Goal: Task Accomplishment & Management: Manage account settings

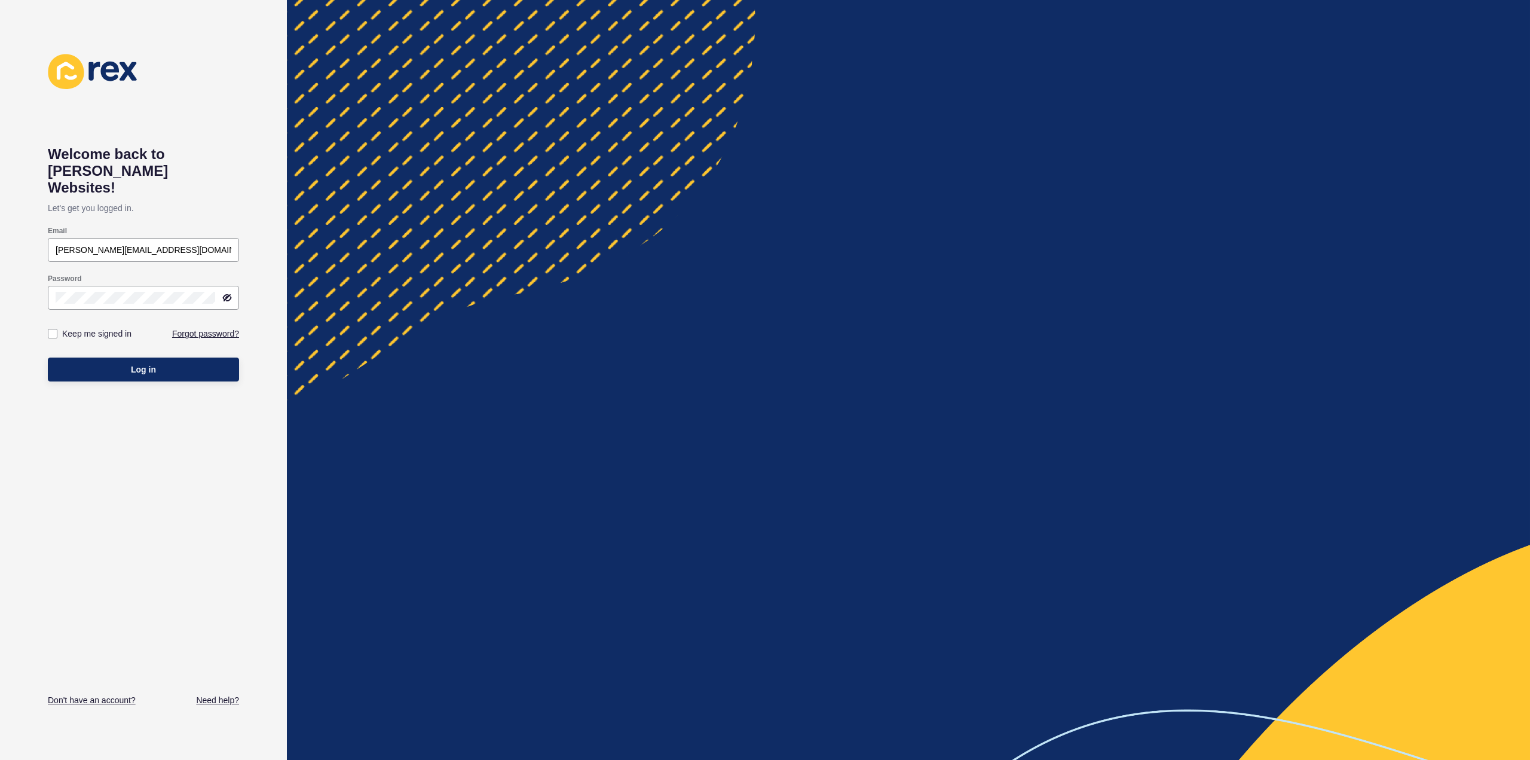
click at [118, 357] on button "Log in" at bounding box center [143, 369] width 191 height 24
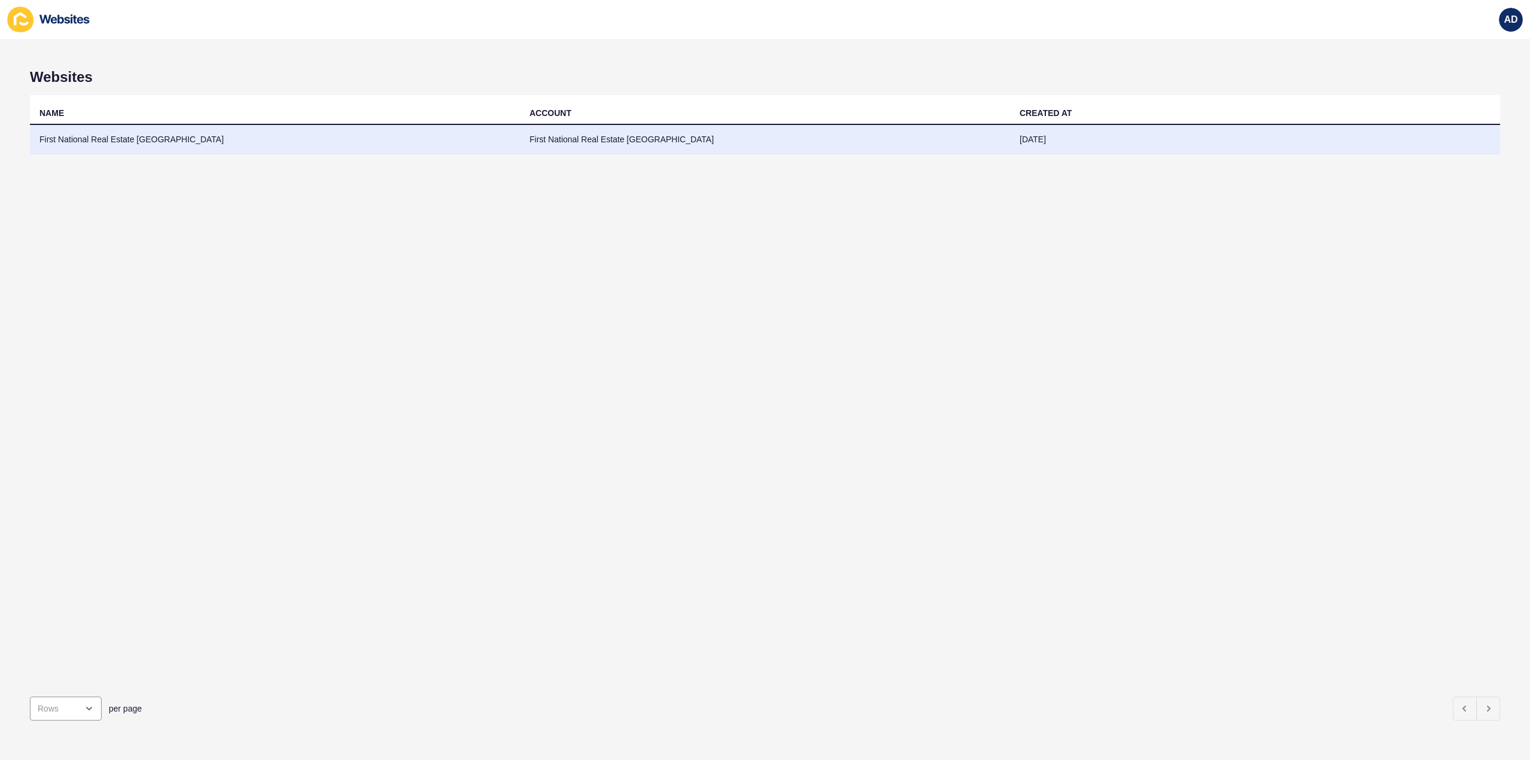
click at [154, 137] on td "First National Real Estate [GEOGRAPHIC_DATA]" at bounding box center [275, 139] width 490 height 29
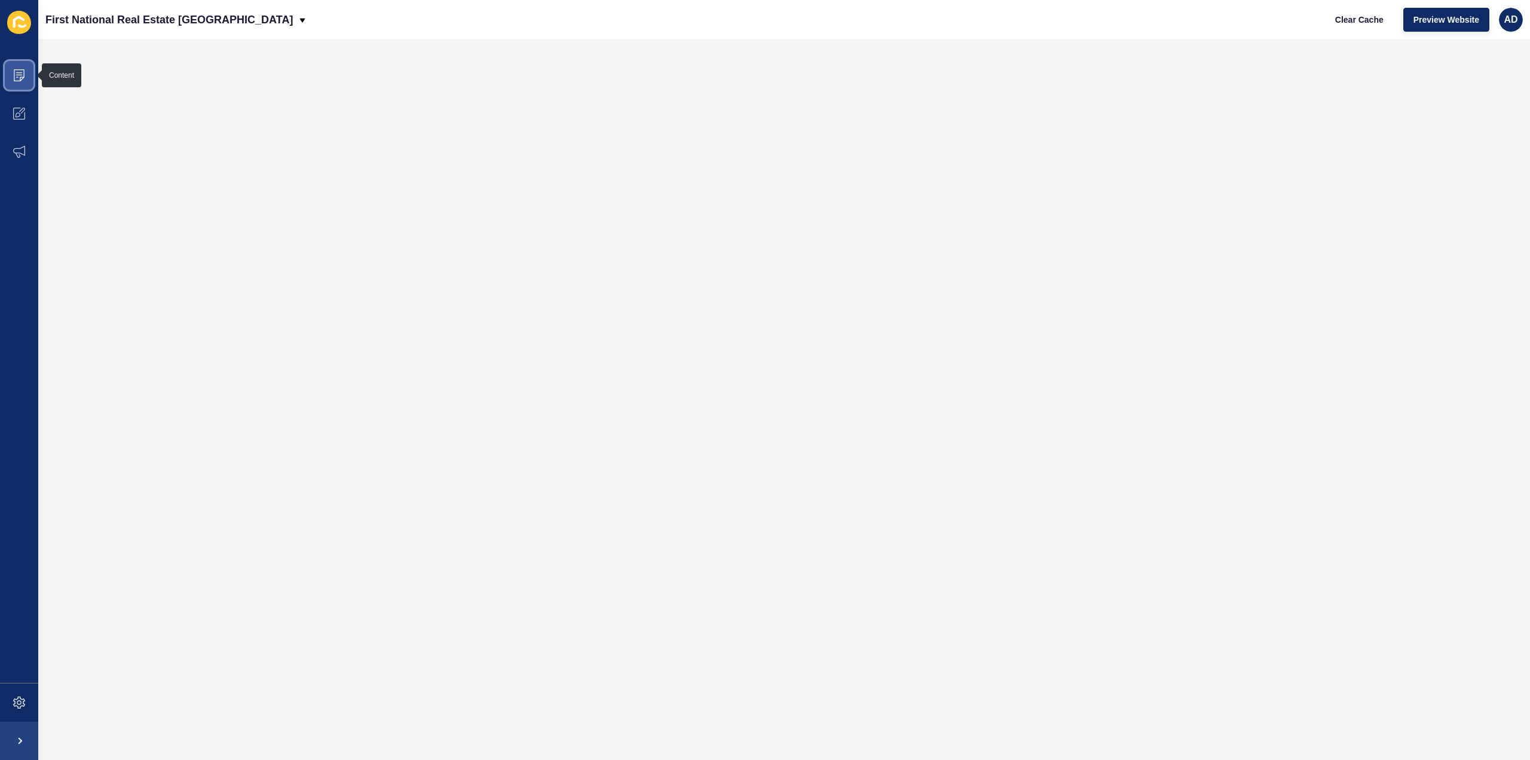
click at [18, 76] on icon at bounding box center [19, 75] width 12 height 12
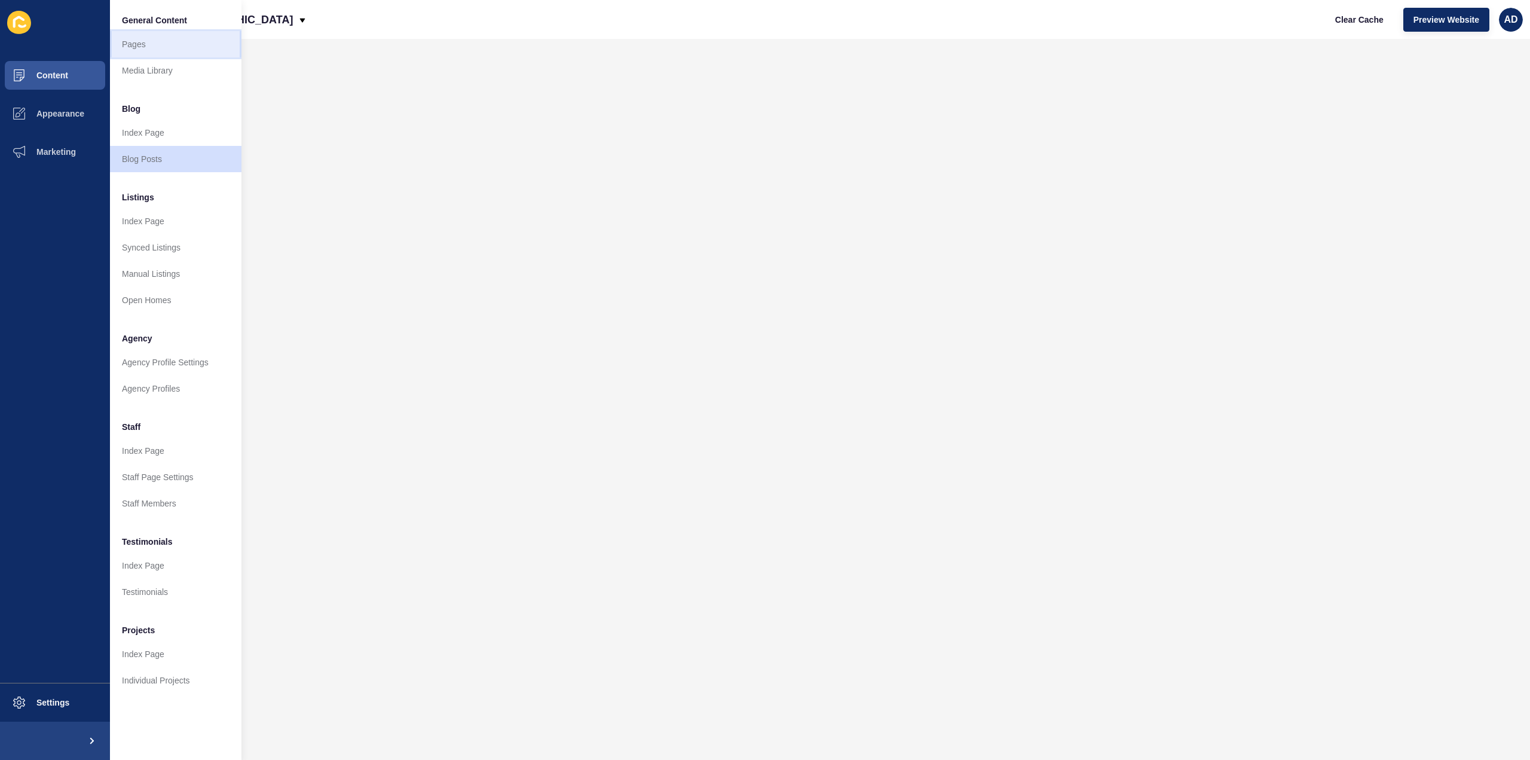
click at [135, 44] on link "Pages" at bounding box center [175, 44] width 131 height 26
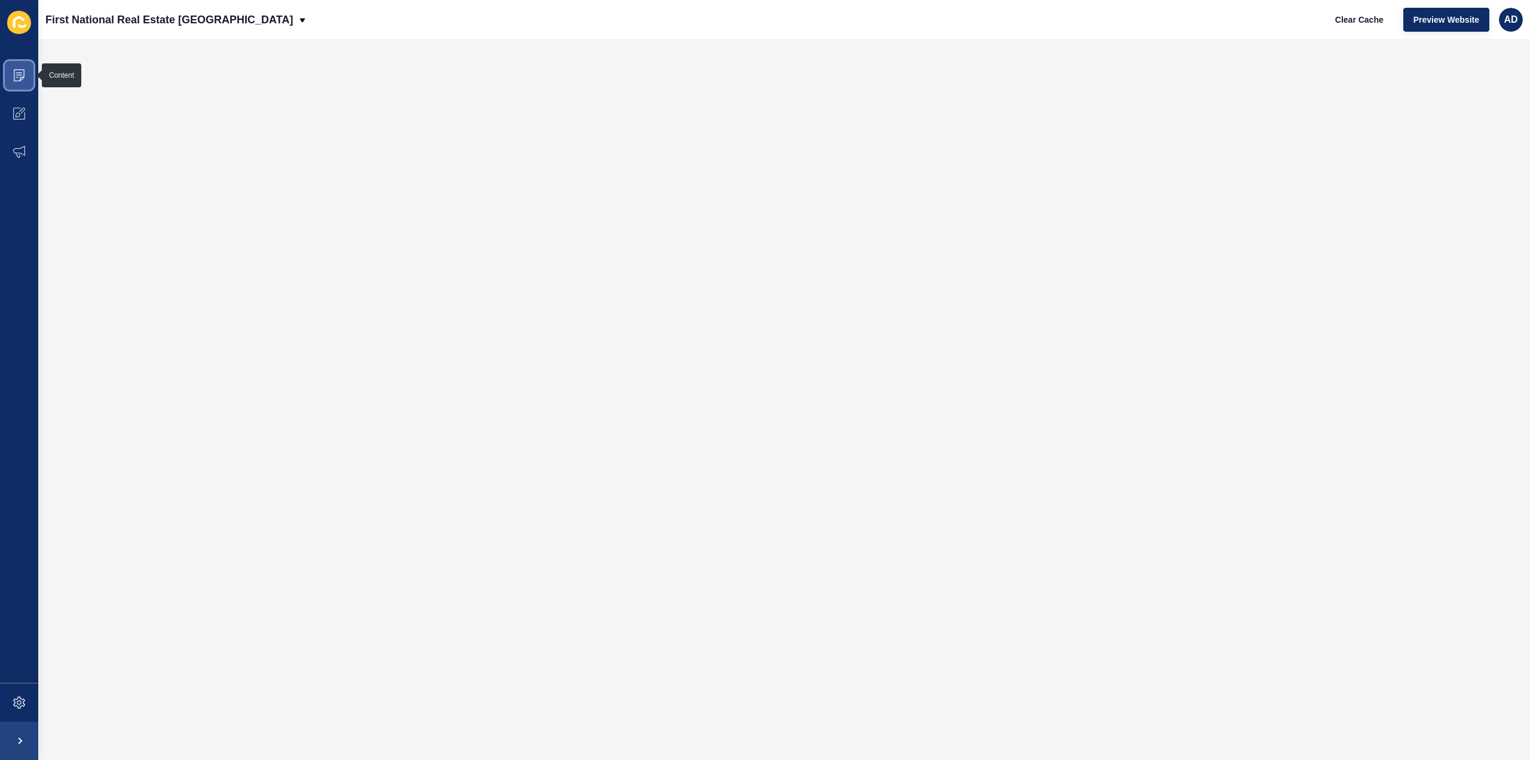
click at [19, 74] on icon at bounding box center [19, 75] width 12 height 12
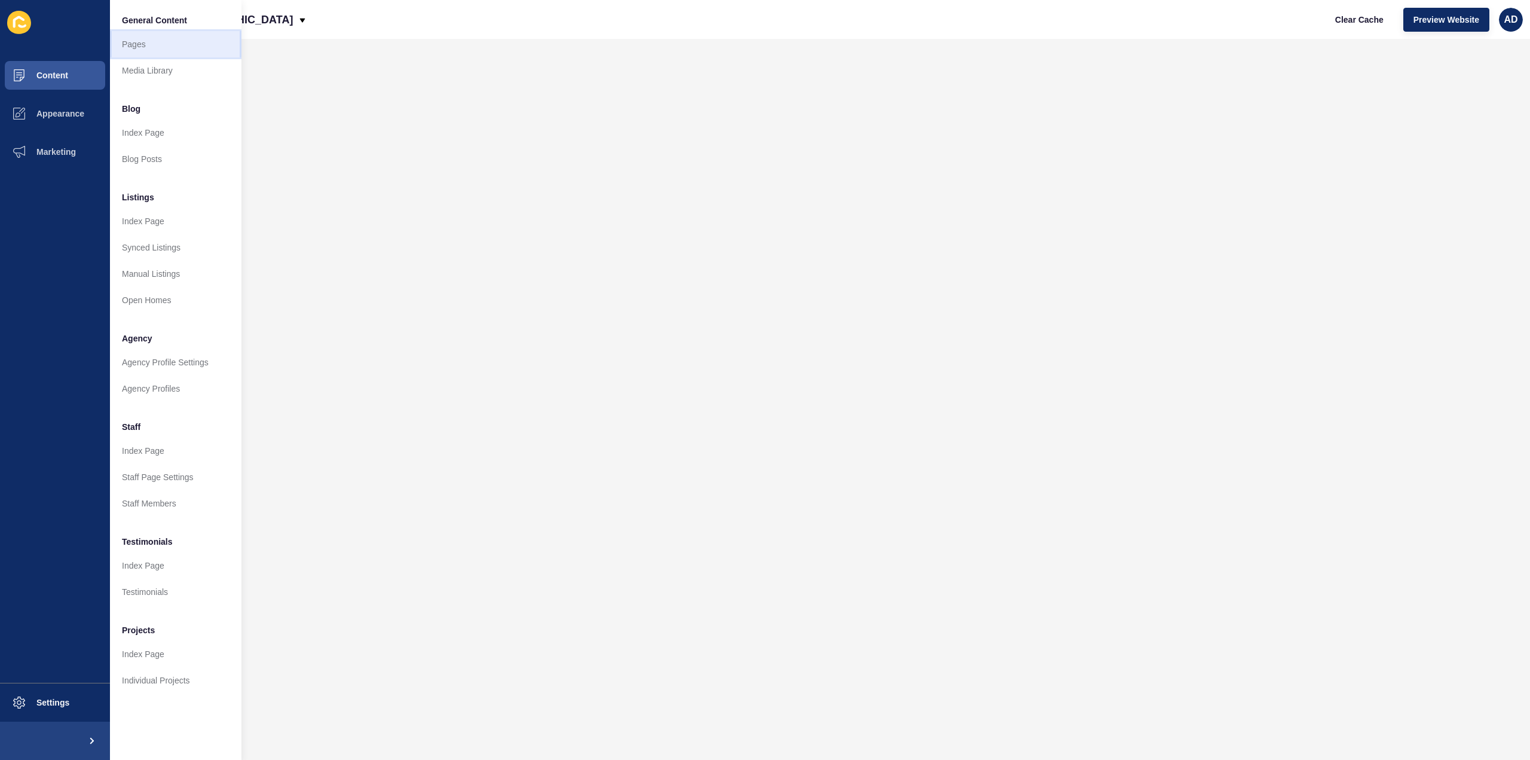
click at [137, 41] on link "Pages" at bounding box center [175, 44] width 131 height 26
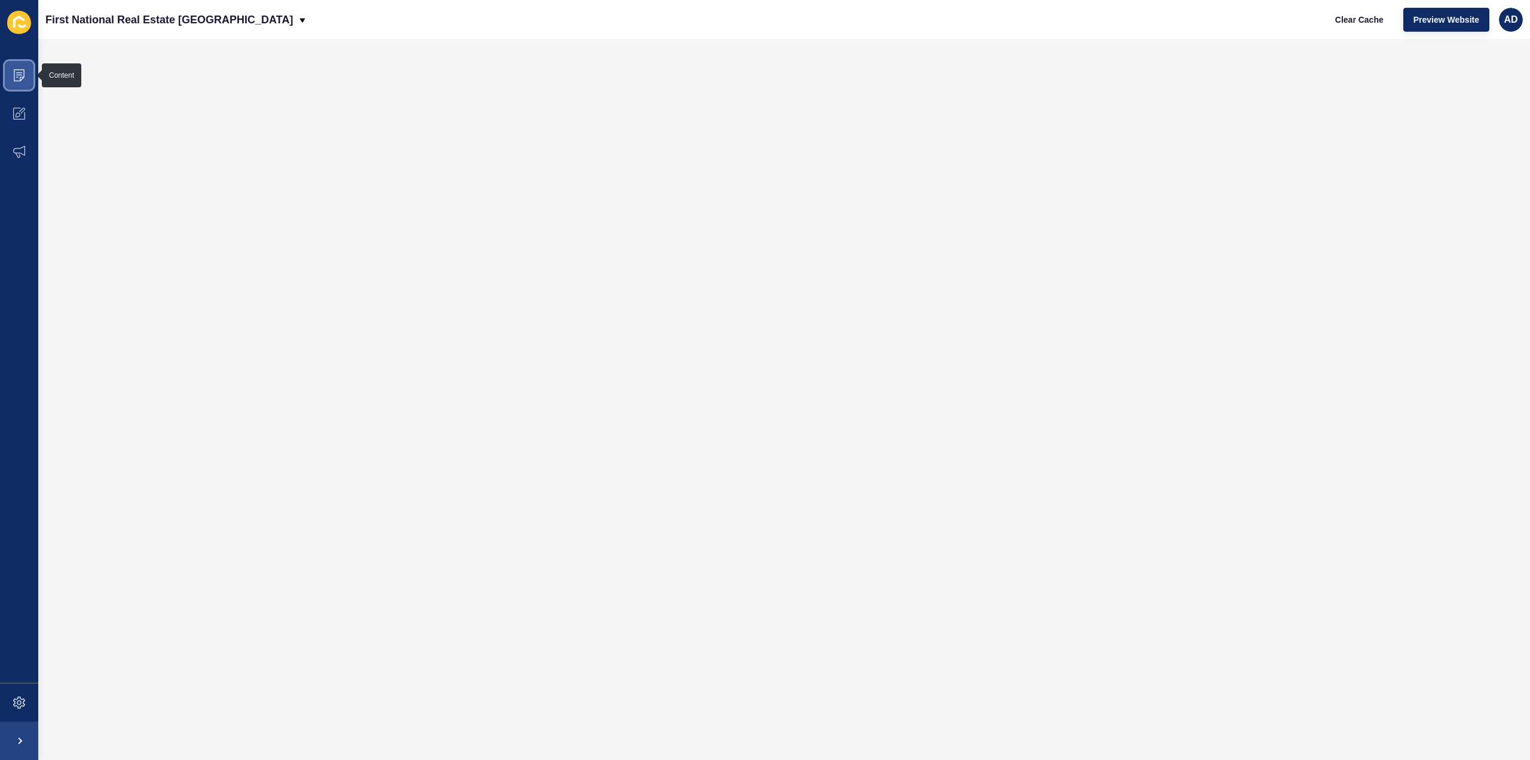
click at [11, 72] on span at bounding box center [19, 75] width 38 height 38
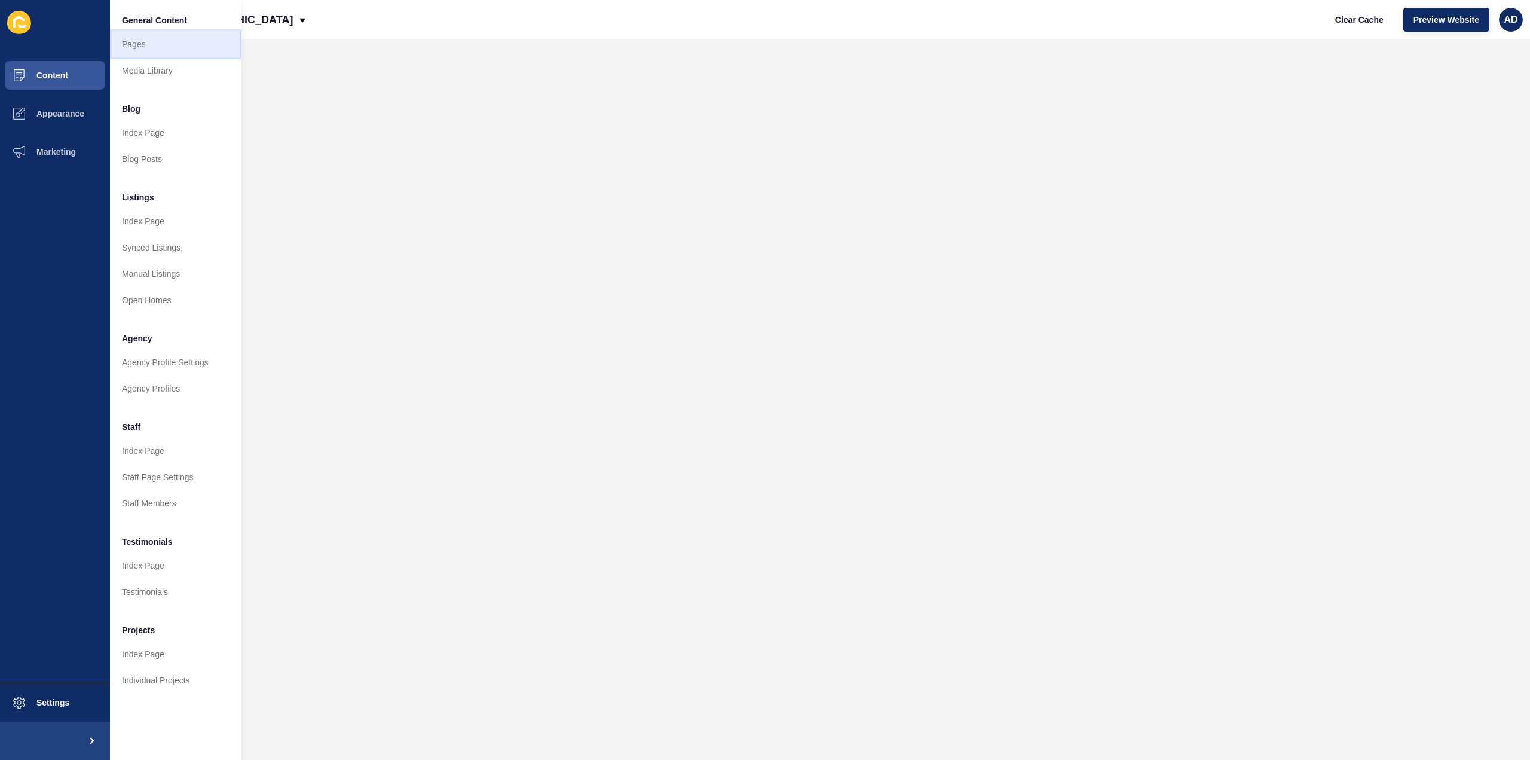
click at [142, 47] on link "Pages" at bounding box center [175, 44] width 131 height 26
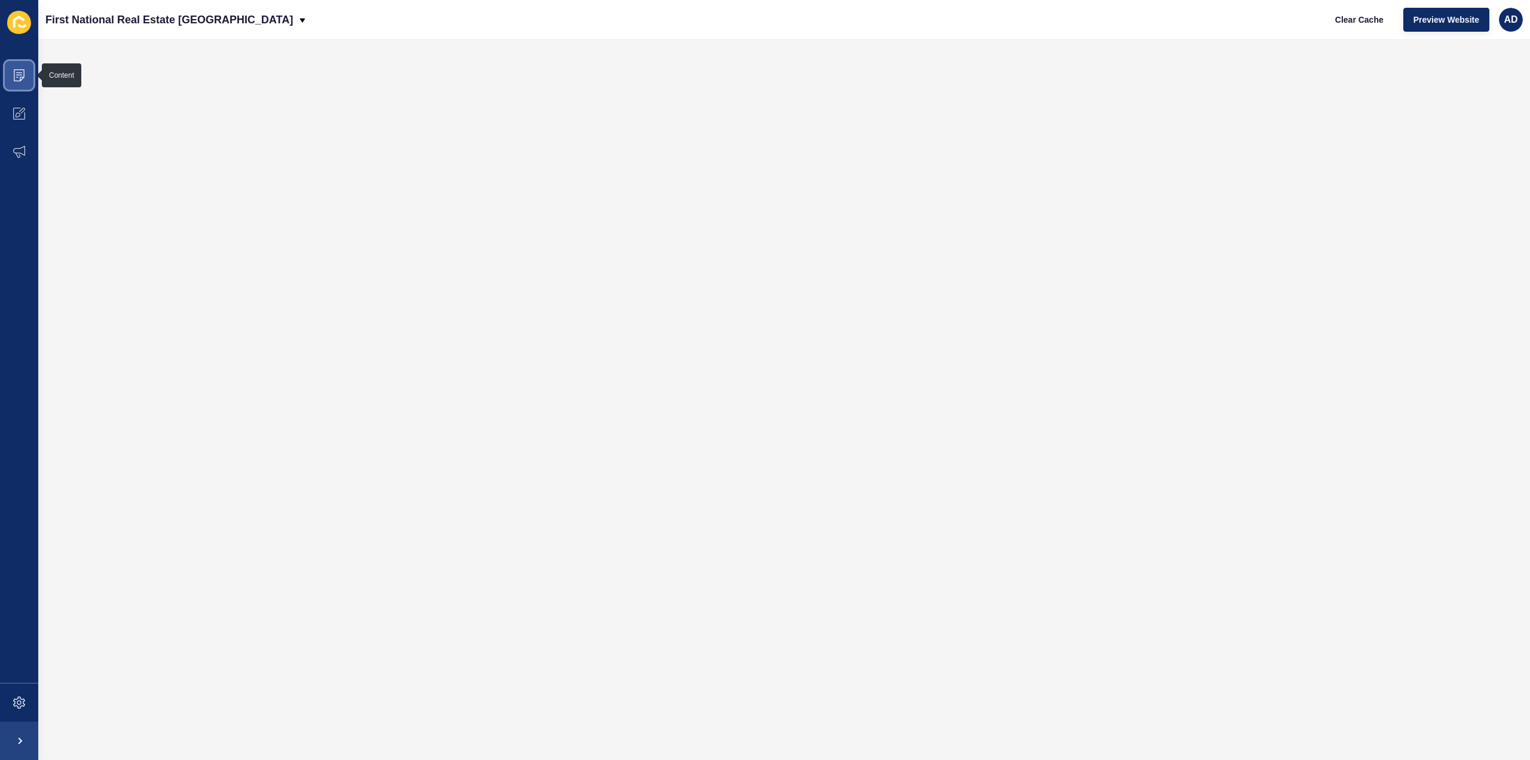
click at [13, 82] on span at bounding box center [19, 75] width 38 height 38
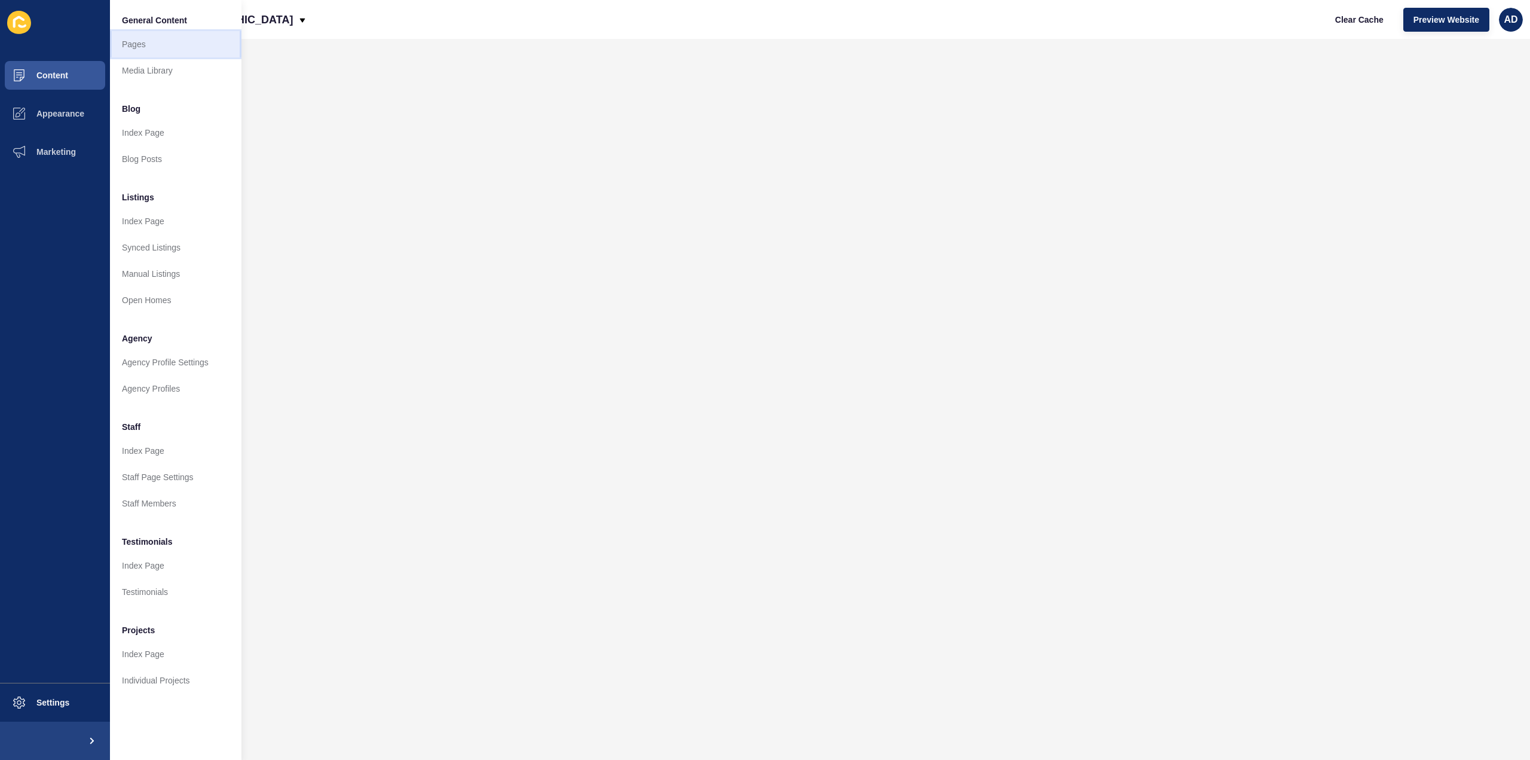
click at [136, 38] on link "Pages" at bounding box center [175, 44] width 131 height 26
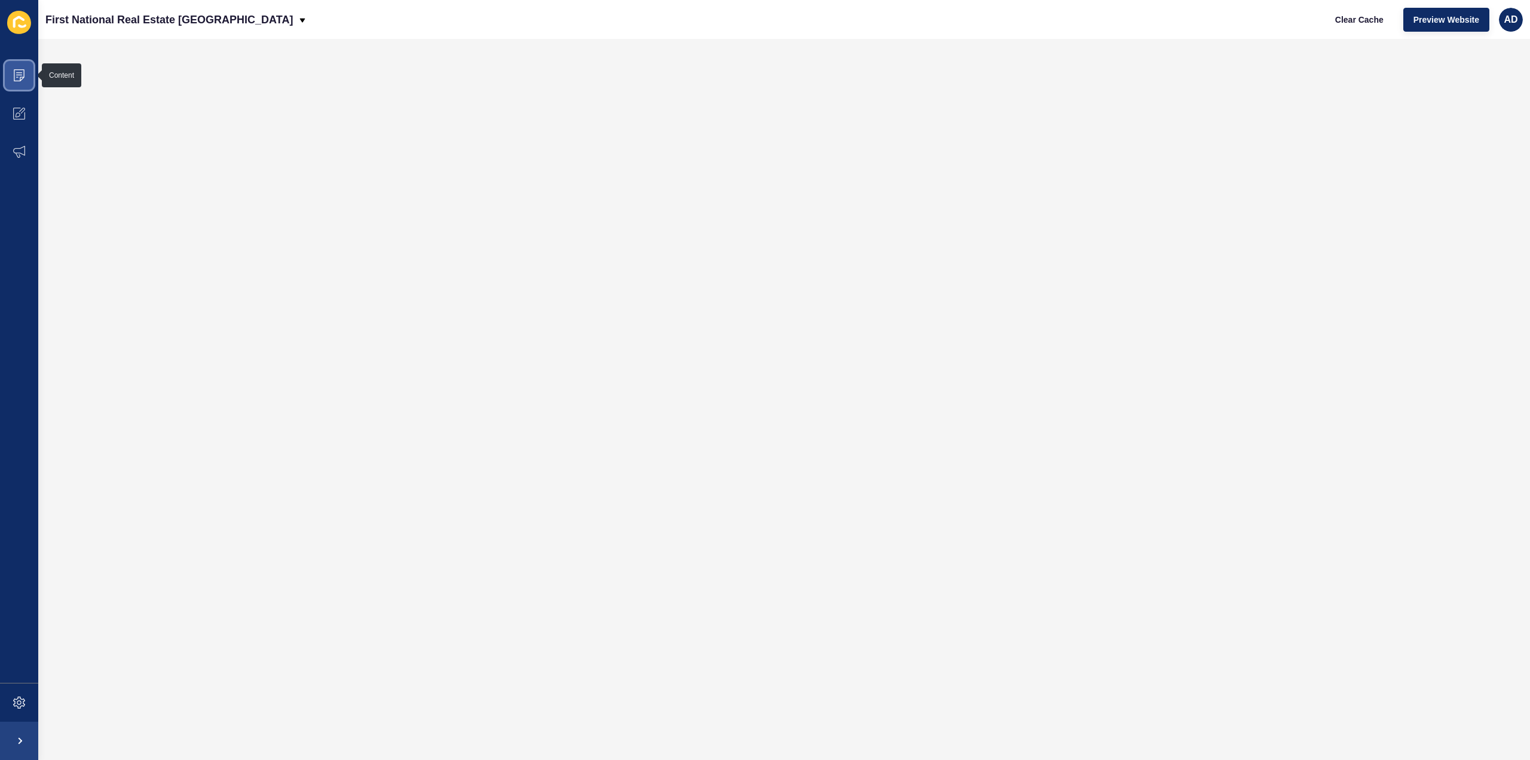
click at [19, 75] on icon at bounding box center [19, 75] width 6 height 1
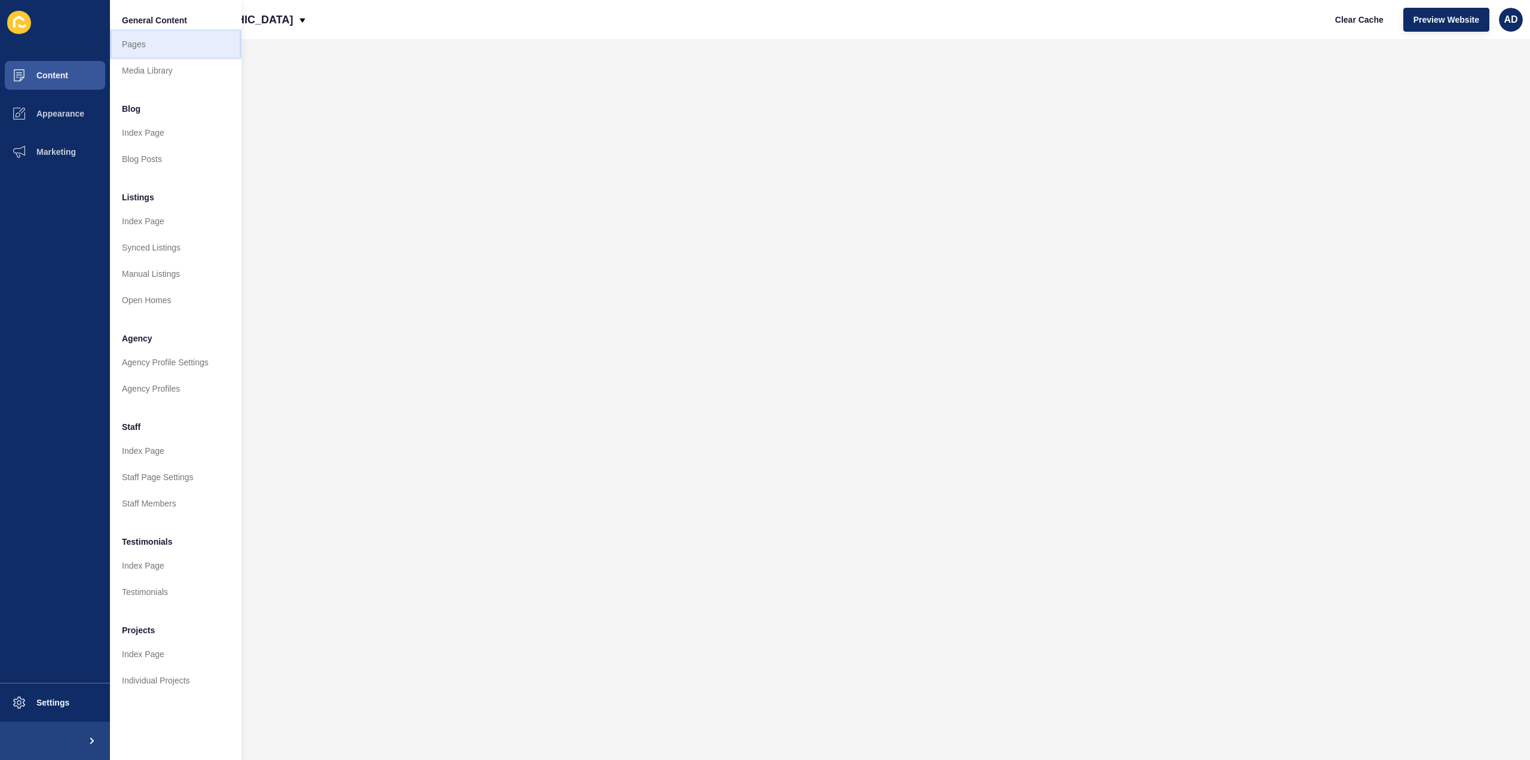
click at [130, 43] on link "Pages" at bounding box center [175, 44] width 131 height 26
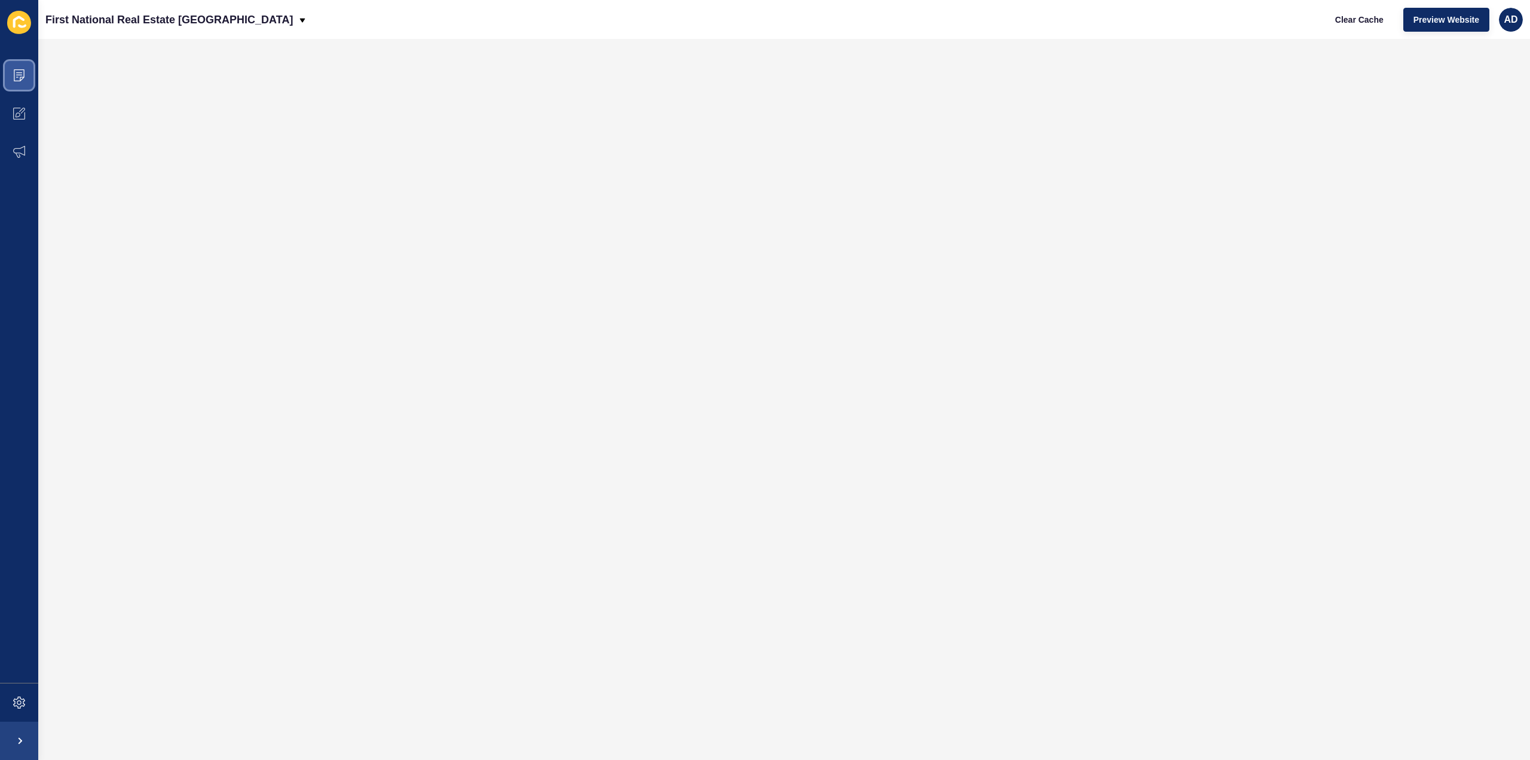
click at [18, 78] on icon at bounding box center [19, 75] width 12 height 12
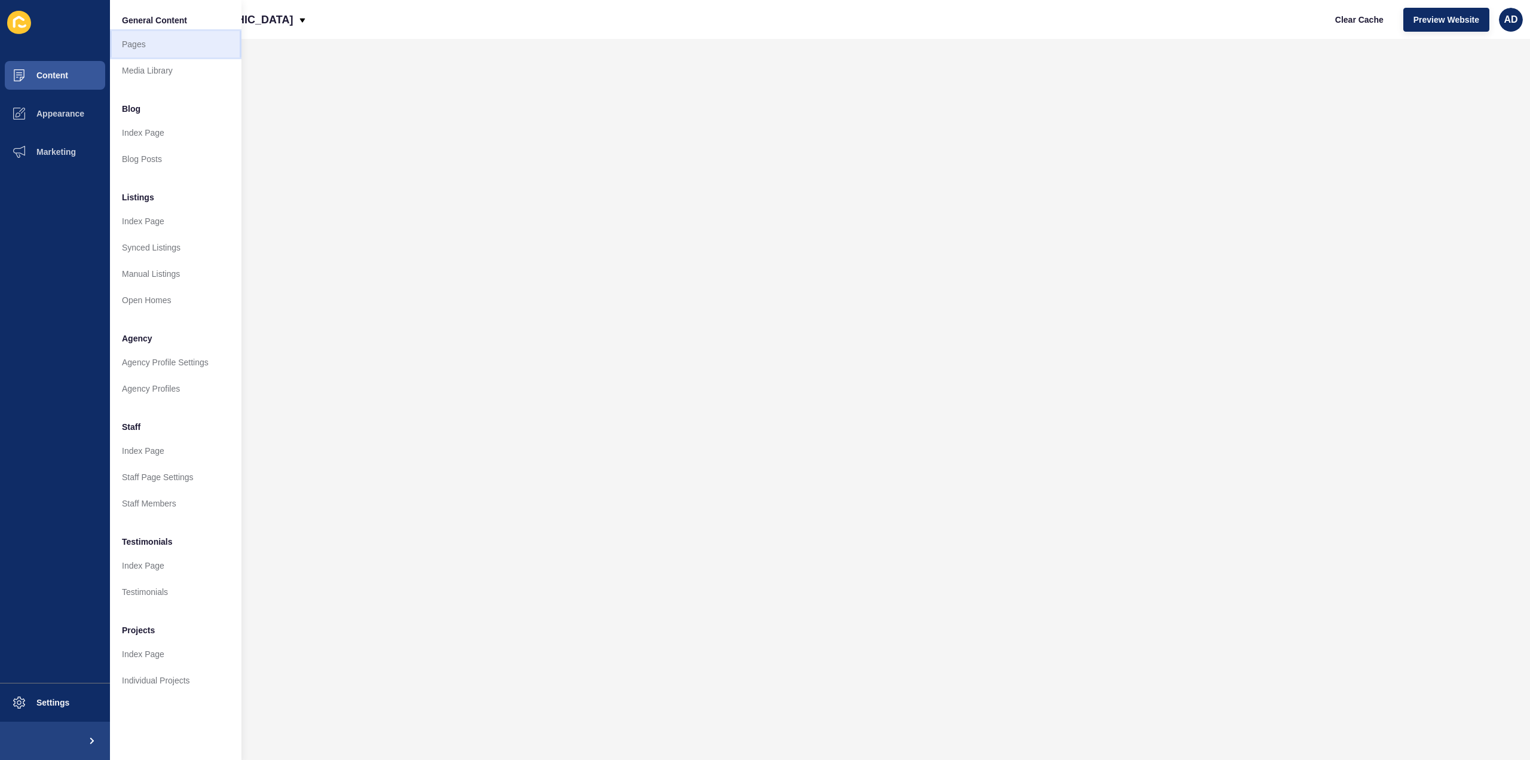
click at [142, 43] on link "Pages" at bounding box center [175, 44] width 131 height 26
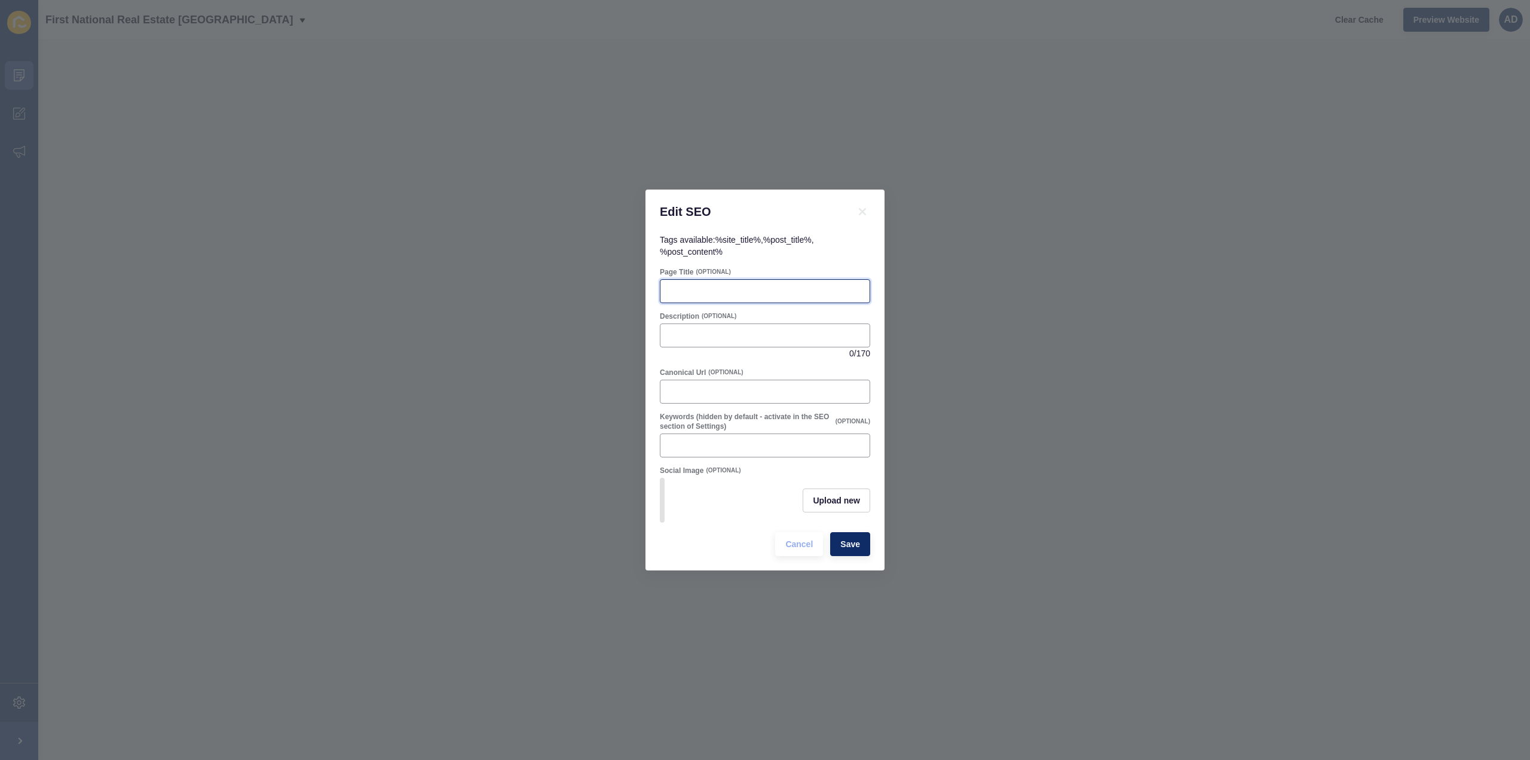
click at [750, 286] on input "Page Title" at bounding box center [765, 291] width 195 height 12
paste input "[PERSON_NAME] Real Estate | Houses for Sale & Rent in [PERSON_NAME][GEOGRAPHIC_…"
type input "[PERSON_NAME] Real Estate | Houses for Sale & Rent in [PERSON_NAME][GEOGRAPHIC_…"
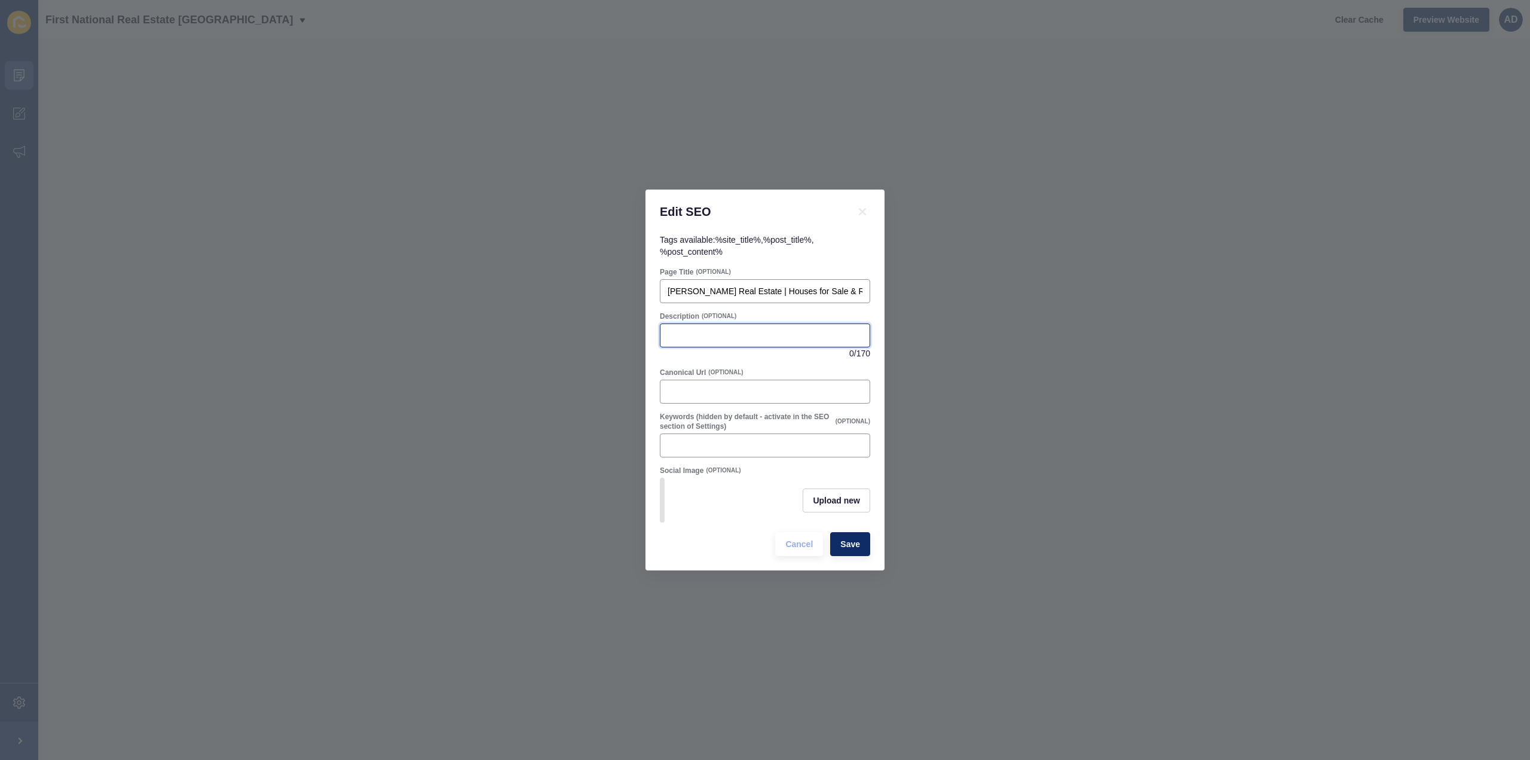
click at [702, 336] on input "Description" at bounding box center [765, 335] width 195 height 12
paste input "Discover [PERSON_NAME] real estate. Explore houses for sale and rent, local sch…"
type input "Discover [PERSON_NAME] real estate. Explore houses for sale and rent, local sch…"
click at [850, 555] on button "Save" at bounding box center [850, 544] width 40 height 24
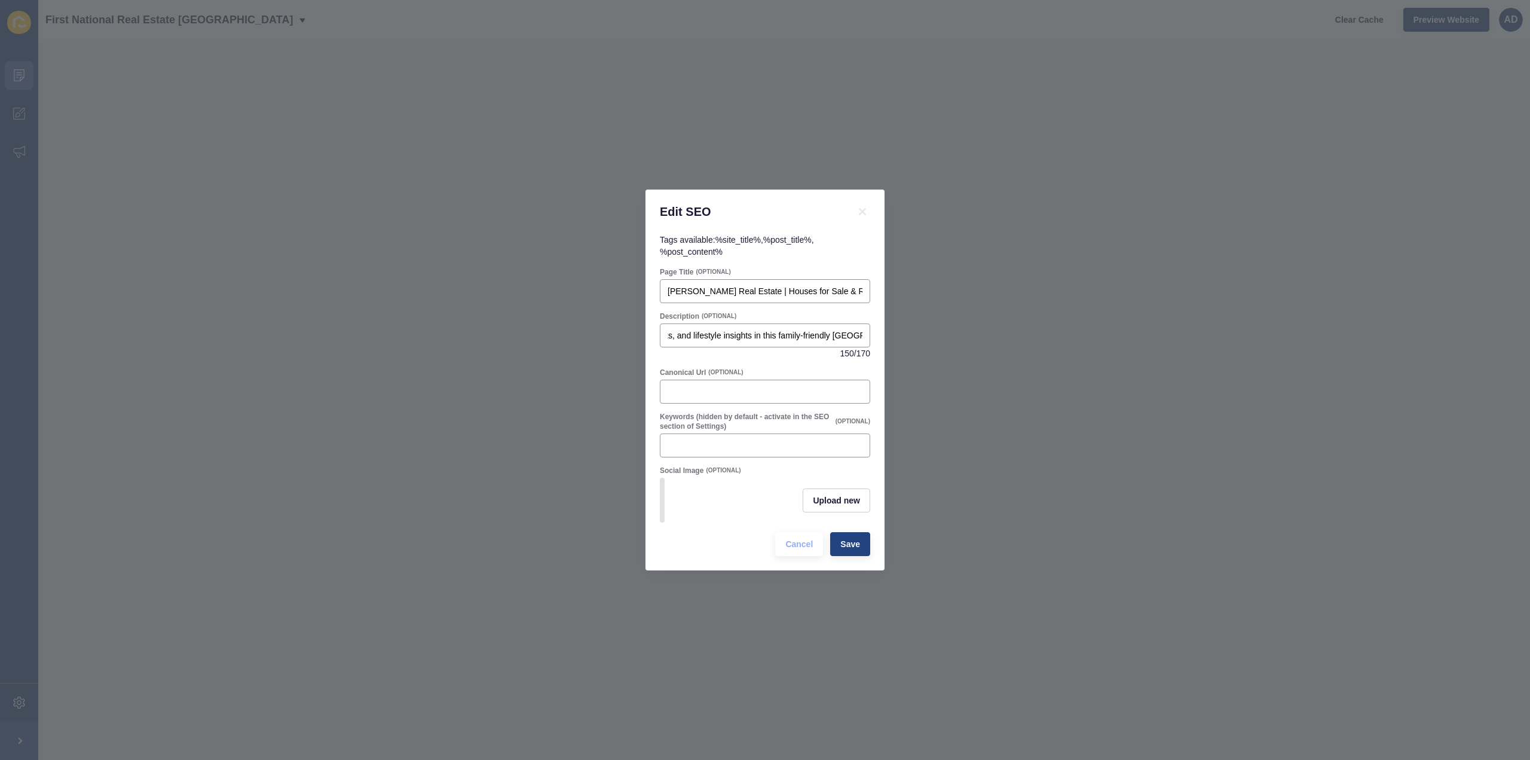
scroll to position [0, 0]
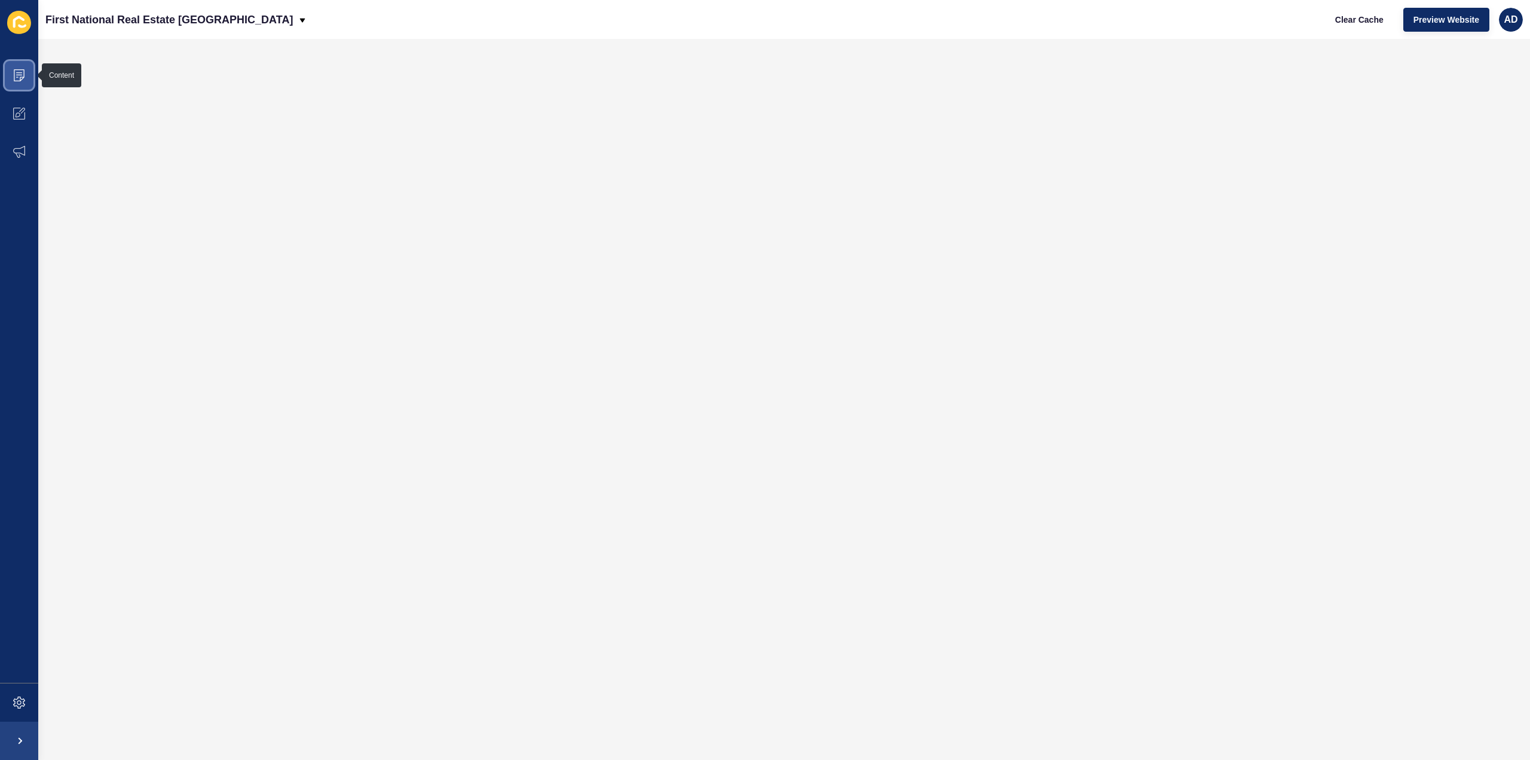
click at [17, 74] on icon at bounding box center [19, 75] width 12 height 12
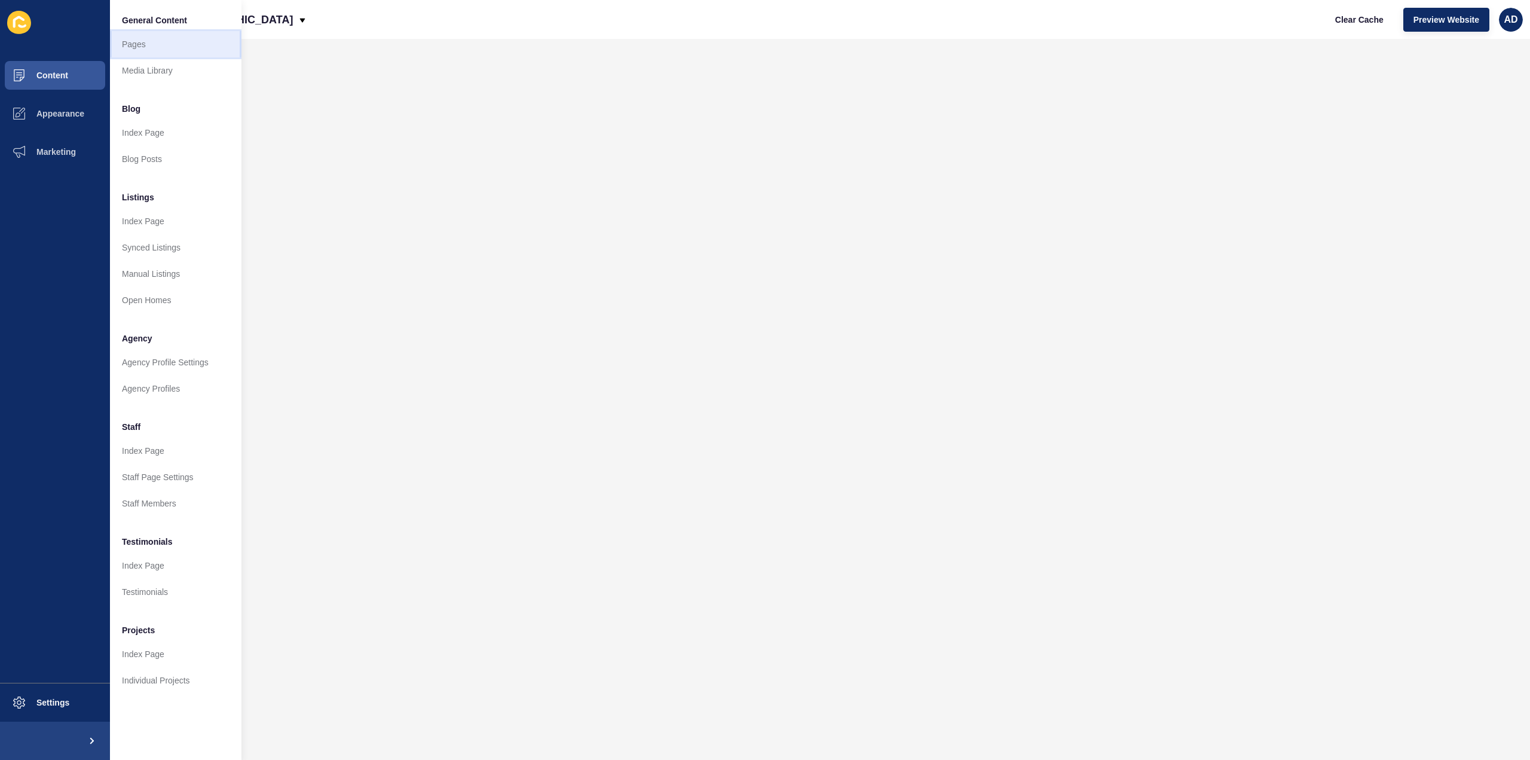
click at [142, 48] on link "Pages" at bounding box center [175, 44] width 131 height 26
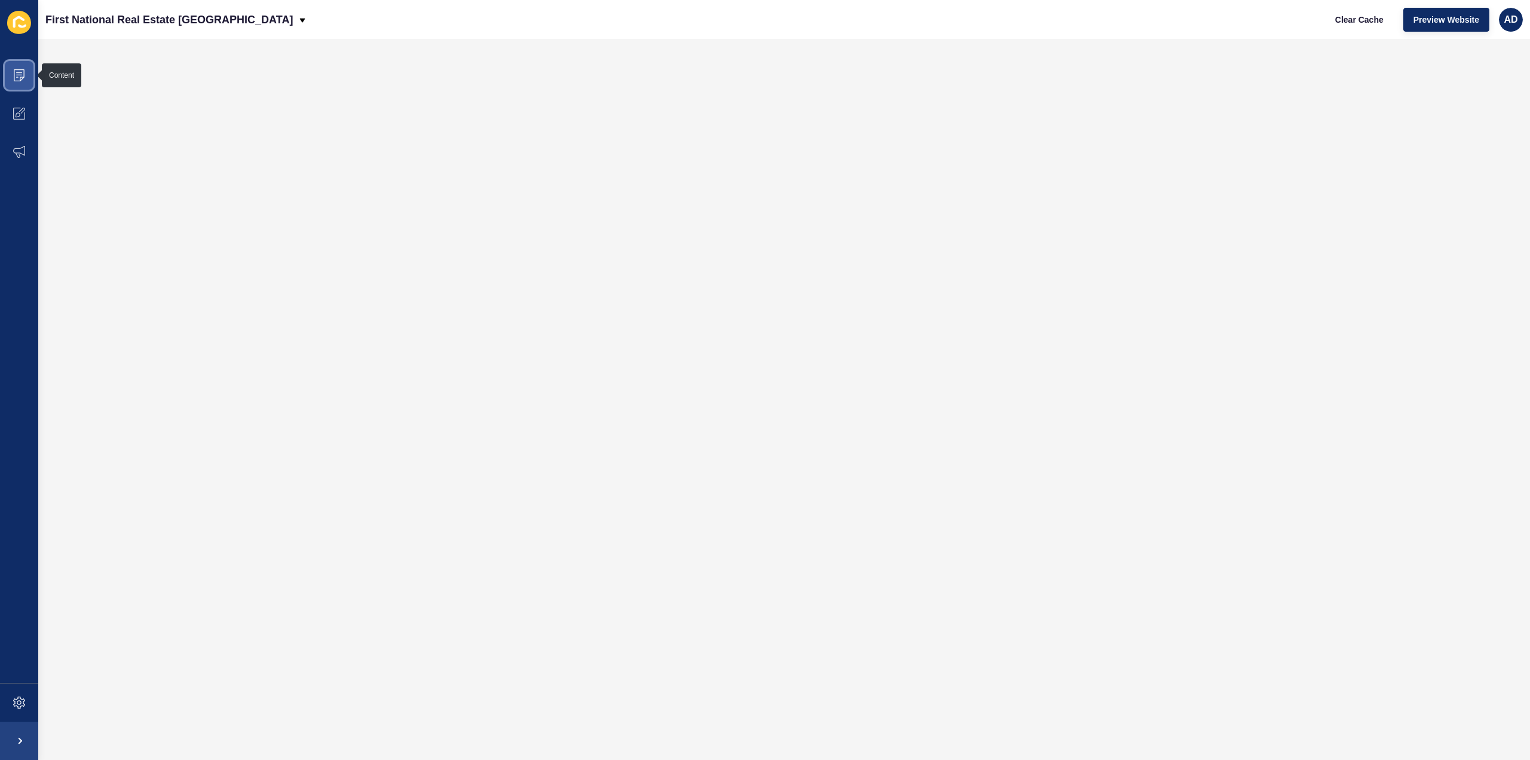
click at [16, 71] on icon at bounding box center [19, 75] width 12 height 12
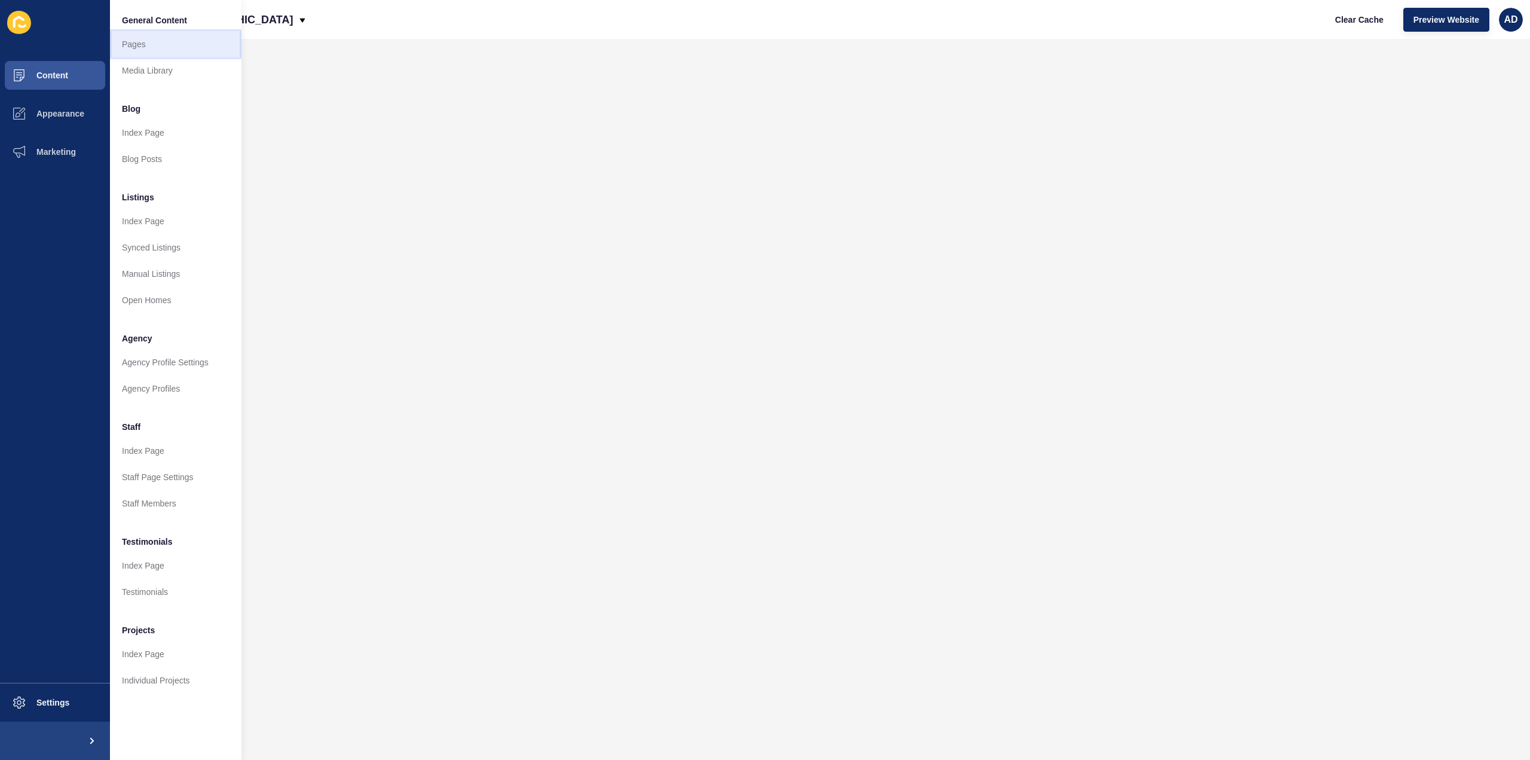
click at [143, 42] on link "Pages" at bounding box center [175, 44] width 131 height 26
